Goal: Transaction & Acquisition: Purchase product/service

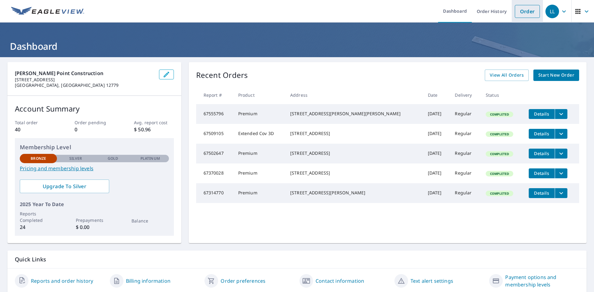
click at [522, 14] on link "Order" at bounding box center [527, 11] width 25 height 13
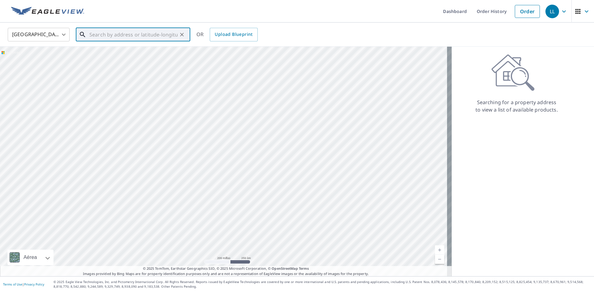
click at [127, 36] on input "text" at bounding box center [133, 34] width 88 height 17
type input "o"
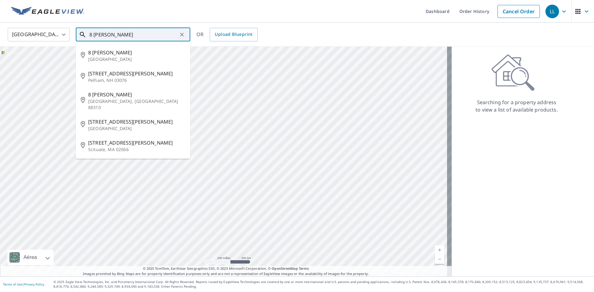
type input "8 [PERSON_NAME]"
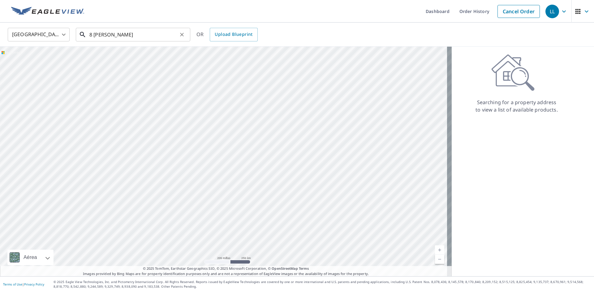
click at [134, 36] on input "8 [PERSON_NAME]" at bounding box center [133, 34] width 88 height 17
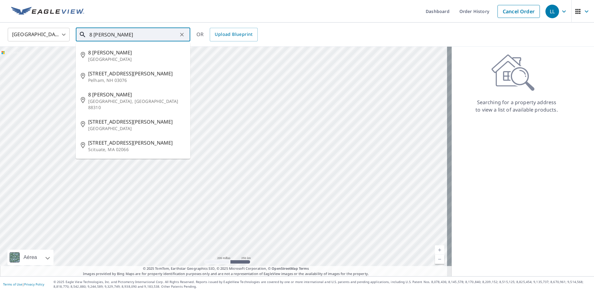
click at [134, 36] on input "8 [PERSON_NAME]" at bounding box center [133, 34] width 88 height 17
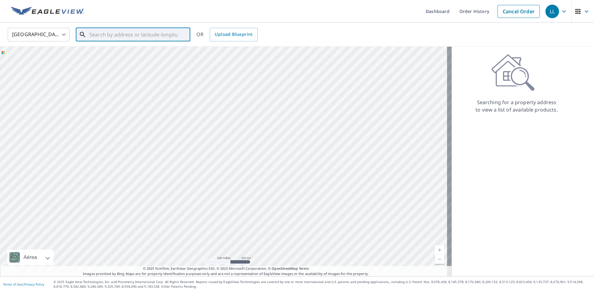
paste input "[STREET_ADDRESS][PERSON_NAME][US_STATE]"
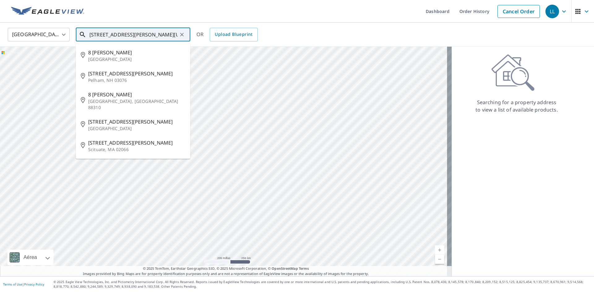
scroll to position [0, 35]
type input "[STREET_ADDRESS][PERSON_NAME][US_STATE]"
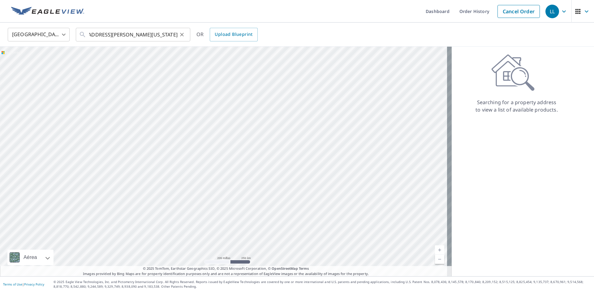
scroll to position [0, 0]
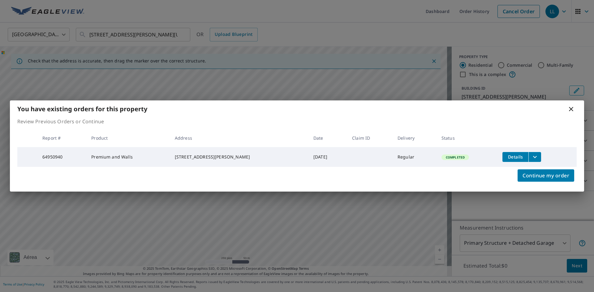
click at [573, 108] on icon at bounding box center [570, 108] width 7 height 7
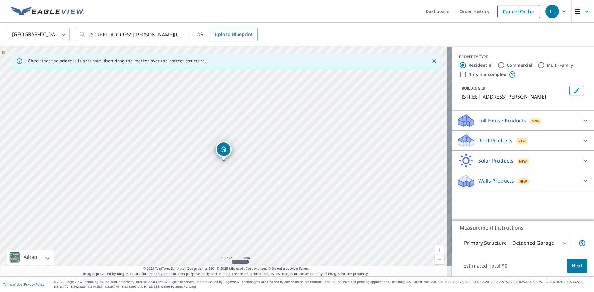
click at [574, 184] on div "Walls Products New" at bounding box center [523, 181] width 132 height 15
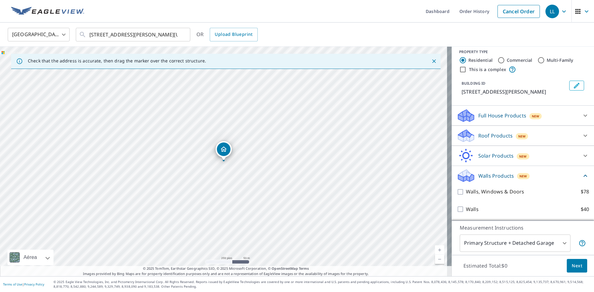
scroll to position [12, 0]
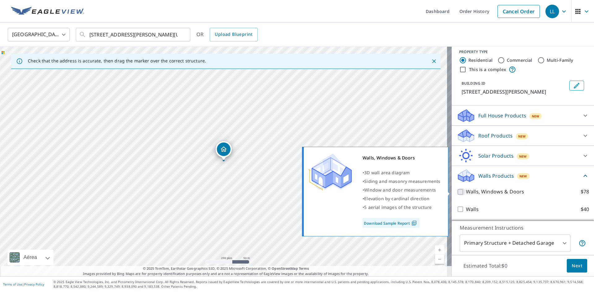
click at [457, 191] on input "Walls, Windows & Doors $78" at bounding box center [461, 191] width 9 height 7
checkbox input "true"
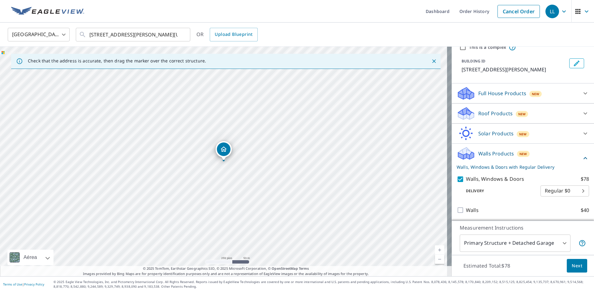
scroll to position [36, 0]
click at [574, 190] on body "LL LL Dashboard Order History Cancel Order LL [GEOGRAPHIC_DATA] [GEOGRAPHIC_DAT…" at bounding box center [297, 146] width 594 height 292
click at [574, 190] on ul "Regular $0" at bounding box center [555, 190] width 49 height 16
click at [490, 203] on div at bounding box center [297, 146] width 594 height 292
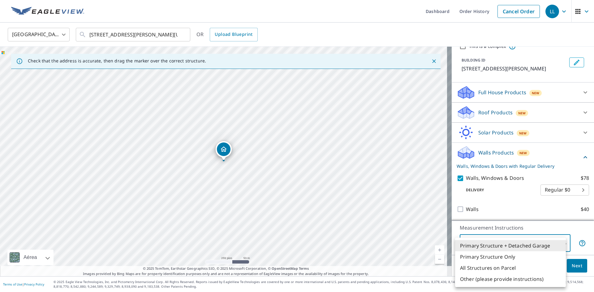
click at [559, 243] on body "LL LL Dashboard Order History Cancel Order LL [GEOGRAPHIC_DATA] [GEOGRAPHIC_DAT…" at bounding box center [297, 146] width 594 height 292
click at [519, 259] on li "Primary Structure Only" at bounding box center [510, 257] width 111 height 11
type input "2"
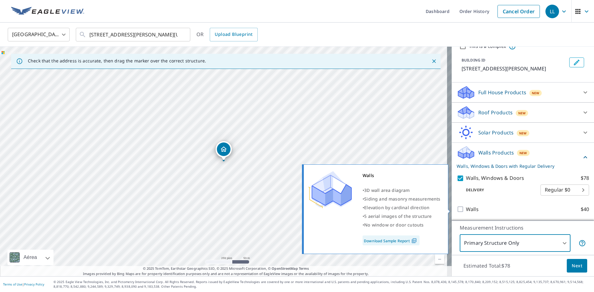
click at [500, 208] on label "Walls $40" at bounding box center [527, 210] width 123 height 8
click at [466, 208] on input "Walls $40" at bounding box center [461, 209] width 9 height 7
checkbox input "true"
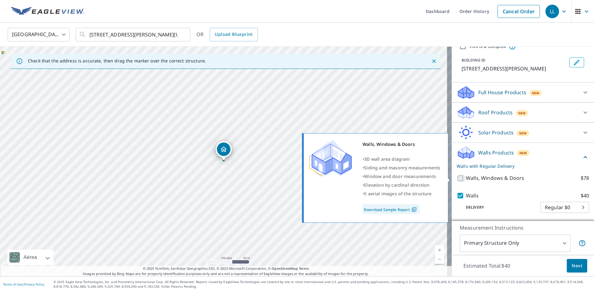
click at [457, 178] on input "Walls, Windows & Doors $78" at bounding box center [461, 178] width 9 height 7
checkbox input "true"
checkbox input "false"
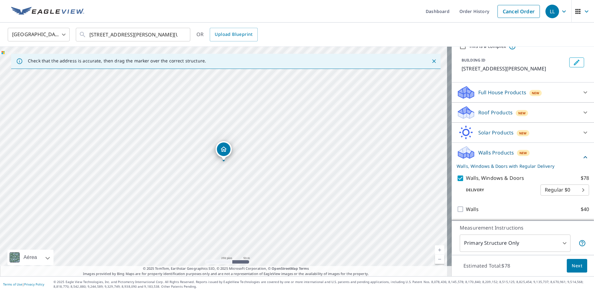
click at [563, 246] on body "LL LL Dashboard Order History Cancel Order LL [GEOGRAPHIC_DATA] [GEOGRAPHIC_DAT…" at bounding box center [297, 146] width 594 height 292
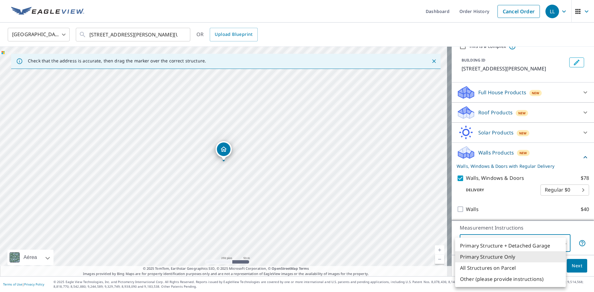
click at [514, 258] on li "Primary Structure Only" at bounding box center [510, 257] width 111 height 11
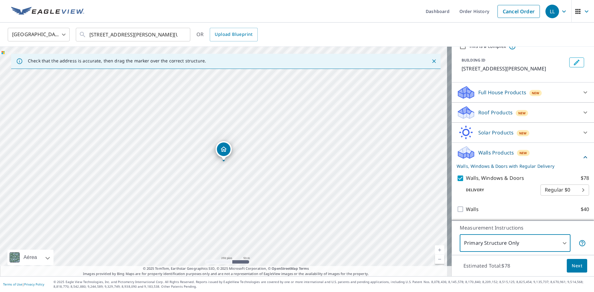
click at [573, 265] on span "Next" at bounding box center [577, 266] width 11 height 8
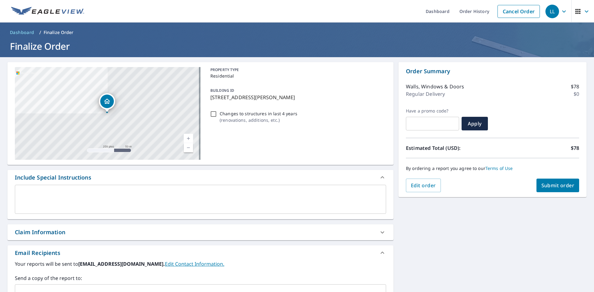
click at [544, 183] on span "Submit order" at bounding box center [557, 185] width 33 height 7
